Goal: Information Seeking & Learning: Find specific fact

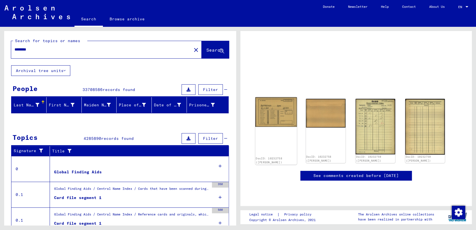
click at [276, 113] on img at bounding box center [276, 112] width 42 height 30
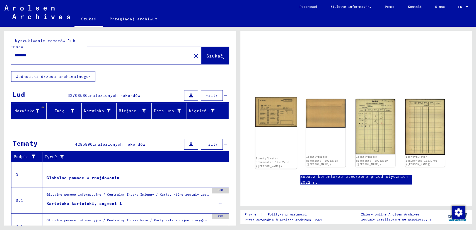
click at [277, 113] on img at bounding box center [276, 112] width 42 height 30
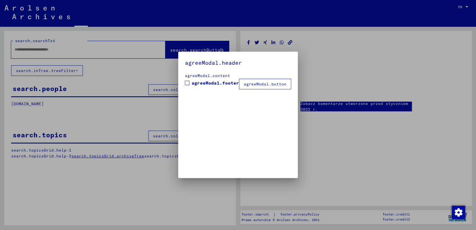
type input "********"
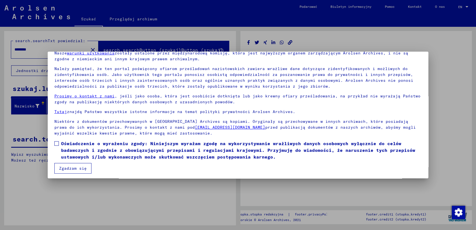
scroll to position [28, 0]
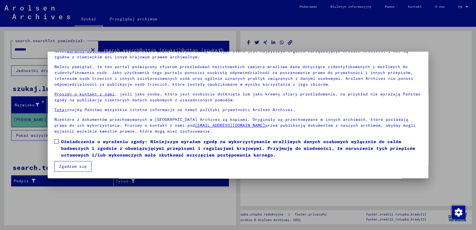
drag, startPoint x: 56, startPoint y: 141, endPoint x: 64, endPoint y: 156, distance: 16.7
click at [56, 143] on span at bounding box center [56, 141] width 4 height 4
click at [74, 168] on button "Zgadzam się" at bounding box center [72, 166] width 37 height 11
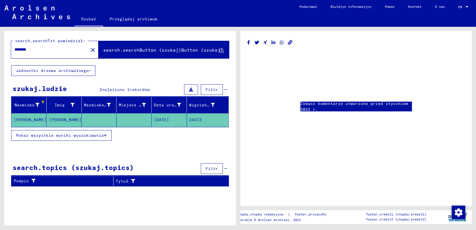
click at [21, 117] on mat-cell "[PERSON_NAME]" at bounding box center [28, 120] width 35 height 14
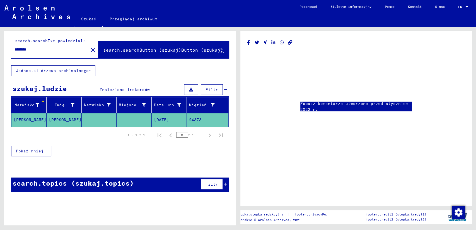
click at [20, 117] on mat-cell "[PERSON_NAME]" at bounding box center [28, 120] width 35 height 14
drag, startPoint x: 20, startPoint y: 117, endPoint x: 95, endPoint y: 122, distance: 75.1
click at [95, 122] on mat-cell at bounding box center [99, 120] width 35 height 14
click at [266, 81] on mat-grid-list at bounding box center [356, 83] width 218 height 25
